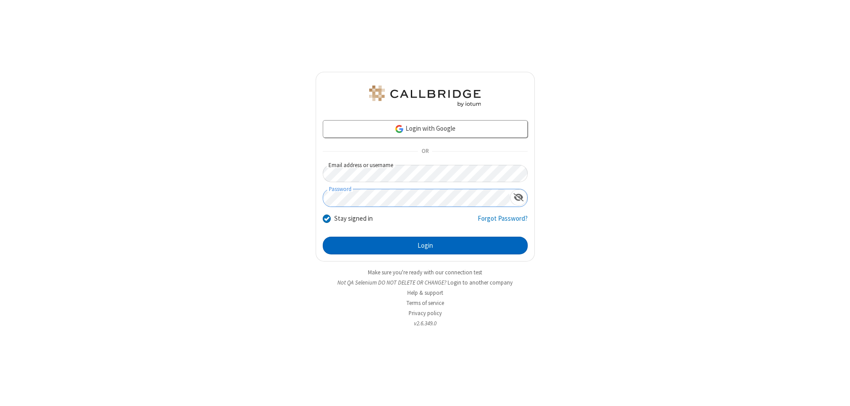
click at [425, 245] on button "Login" at bounding box center [425, 245] width 205 height 18
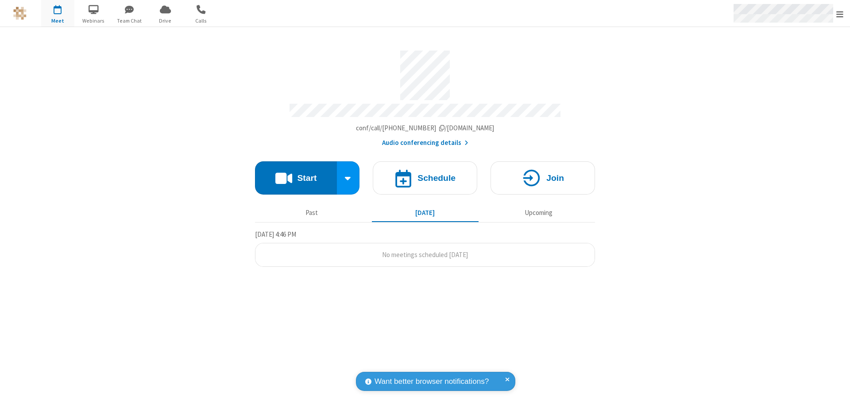
click at [840, 14] on span "Open menu" at bounding box center [839, 14] width 7 height 9
click at [165, 20] on span "Drive" at bounding box center [165, 21] width 33 height 8
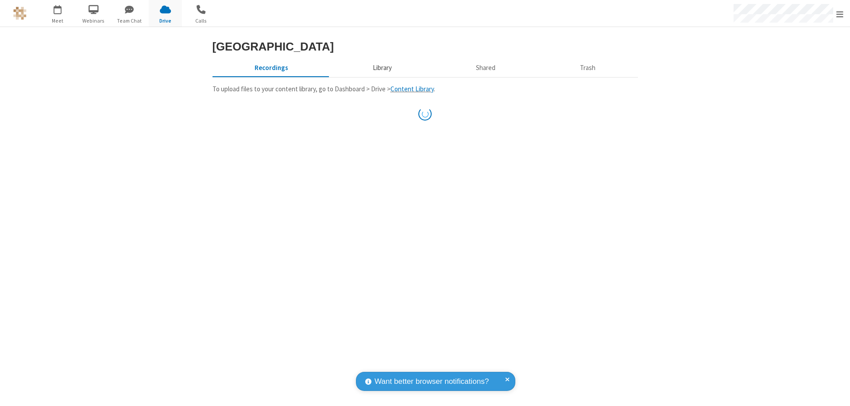
click at [381, 76] on button "Library" at bounding box center [382, 67] width 104 height 17
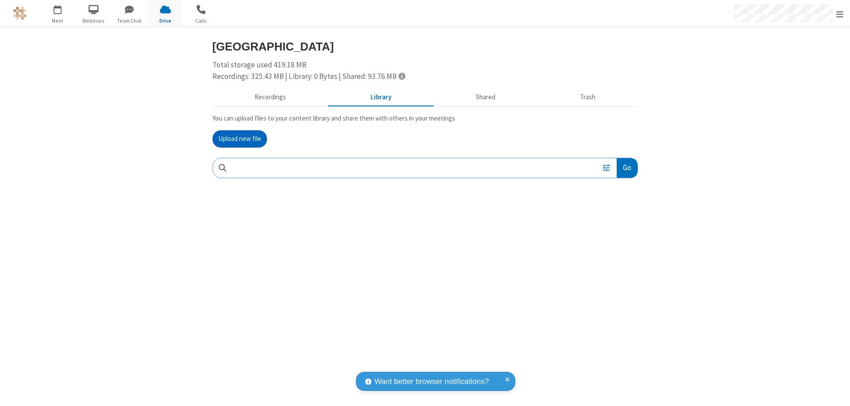
click at [240, 139] on button "Upload new file" at bounding box center [240, 139] width 54 height 18
